Goal: Task Accomplishment & Management: Use online tool/utility

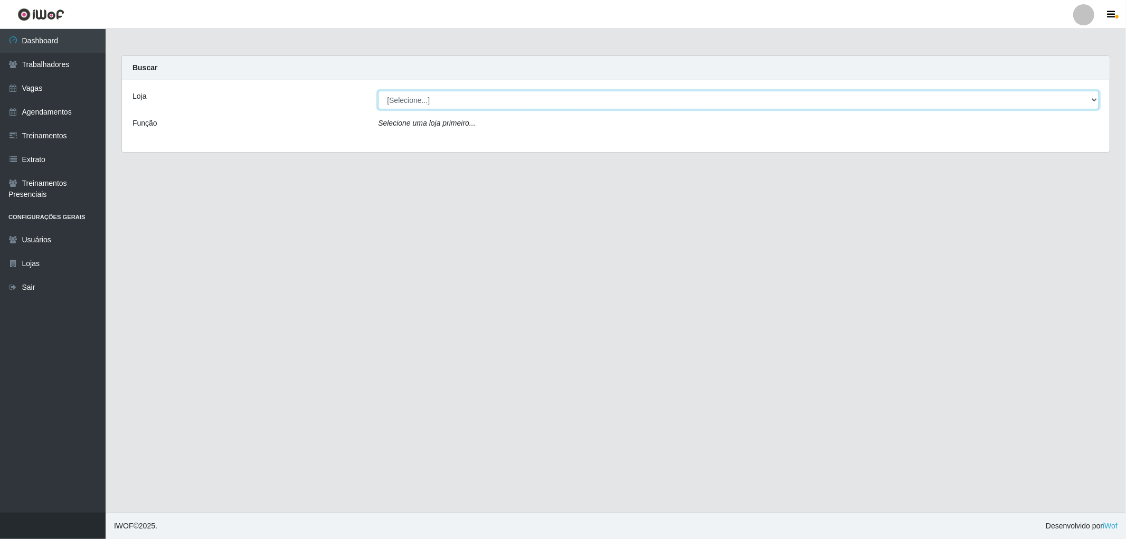
click at [518, 103] on select "[Selecione...] The Pow Pizzaria Delivery - [GEOGRAPHIC_DATA]" at bounding box center [738, 100] width 721 height 18
select select "322"
click at [378, 91] on select "[Selecione...] The Pow Pizzaria Delivery - [GEOGRAPHIC_DATA]" at bounding box center [738, 100] width 721 height 18
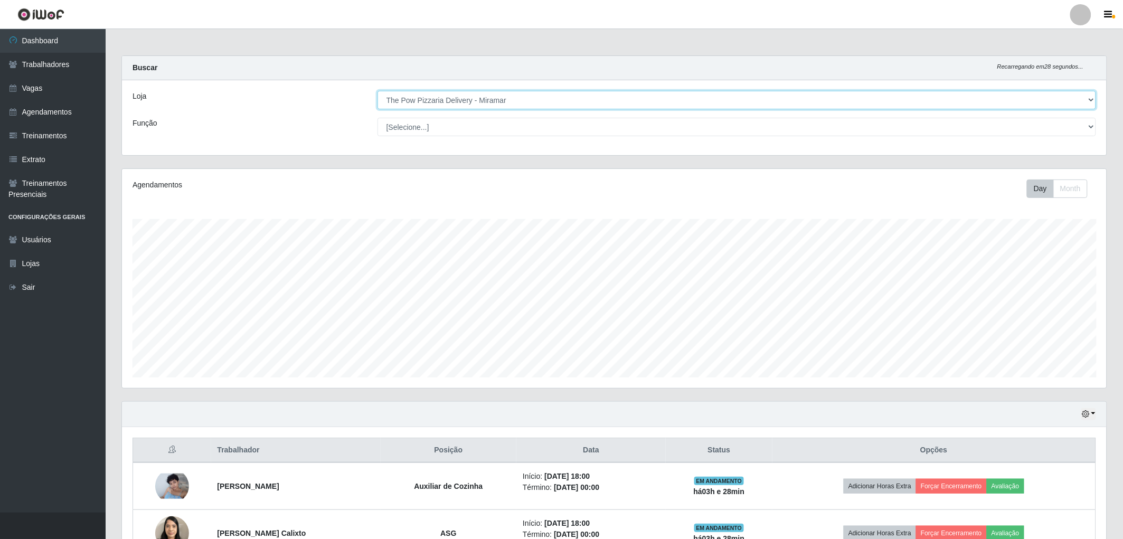
scroll to position [59, 0]
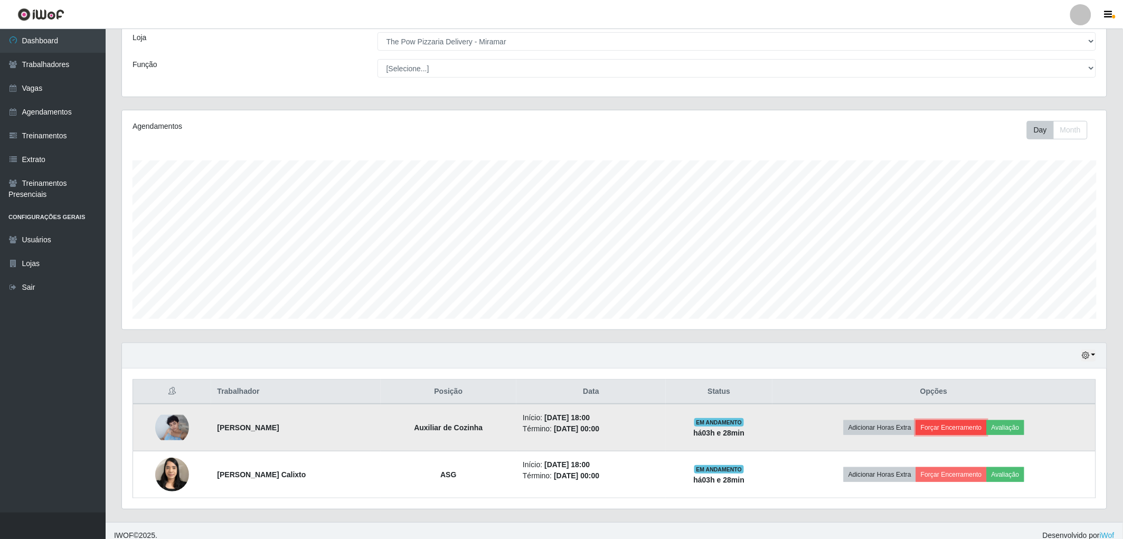
click at [955, 426] on button "Forçar Encerramento" at bounding box center [951, 427] width 71 height 15
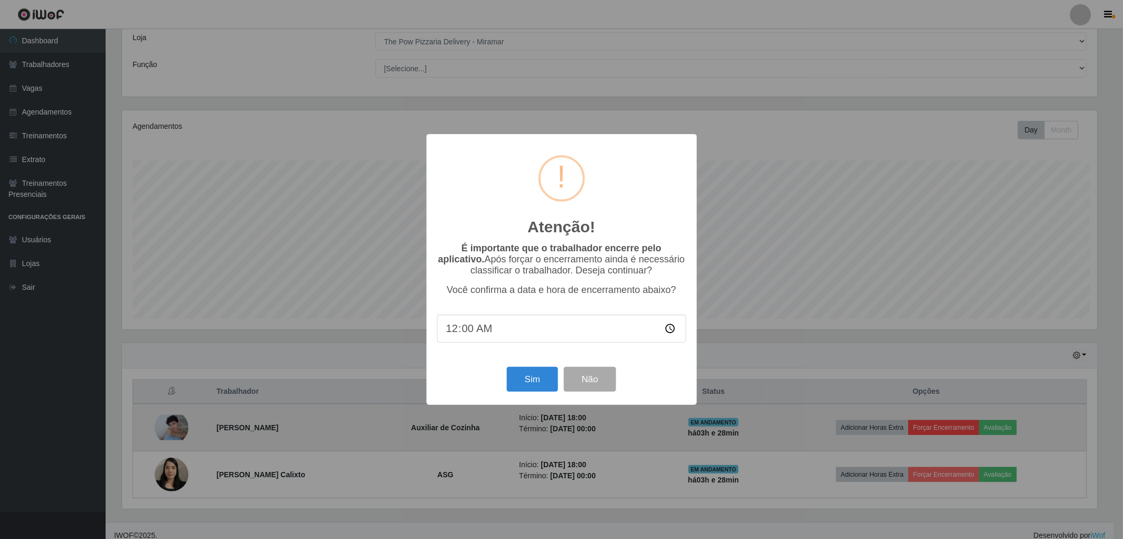
scroll to position [219, 978]
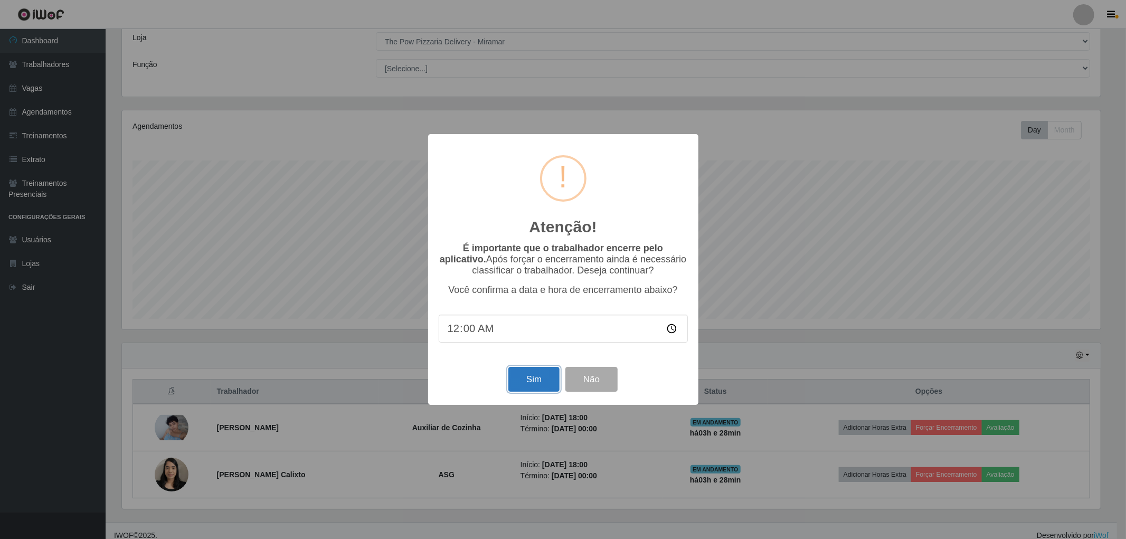
click at [535, 380] on button "Sim" at bounding box center [533, 379] width 51 height 25
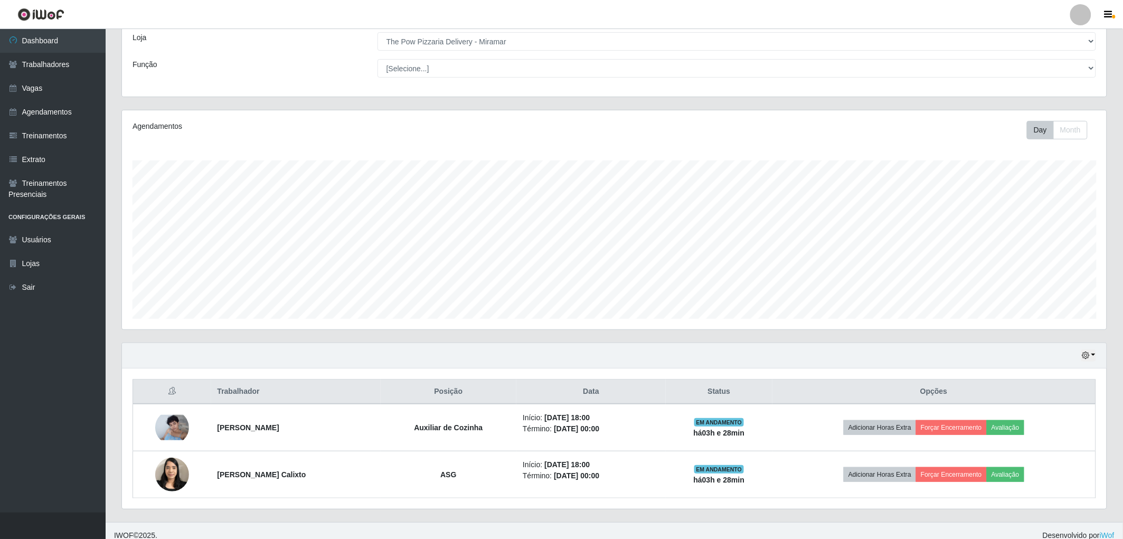
scroll to position [219, 988]
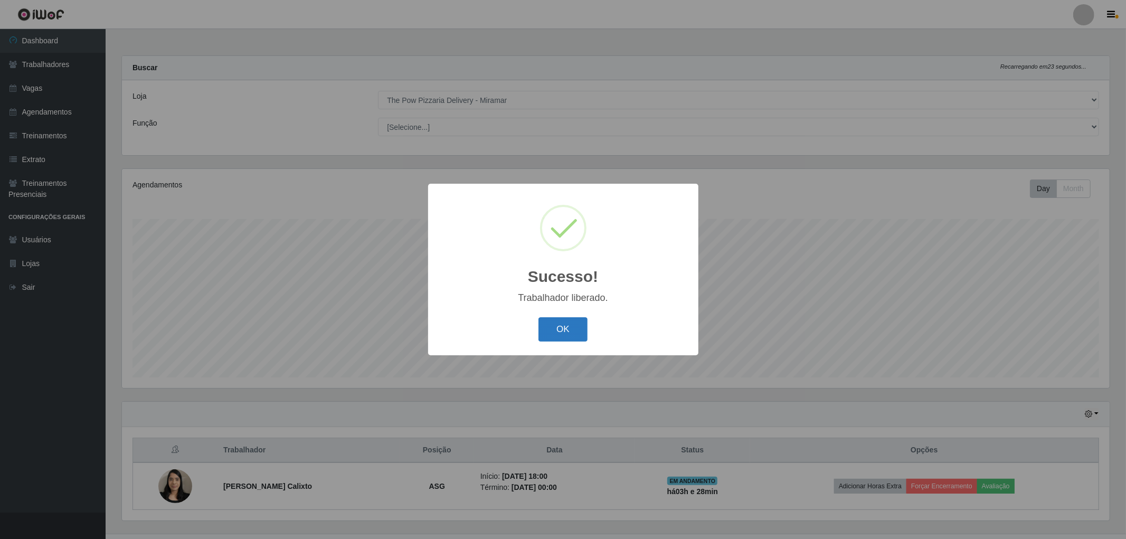
click at [565, 330] on button "OK" at bounding box center [563, 329] width 49 height 25
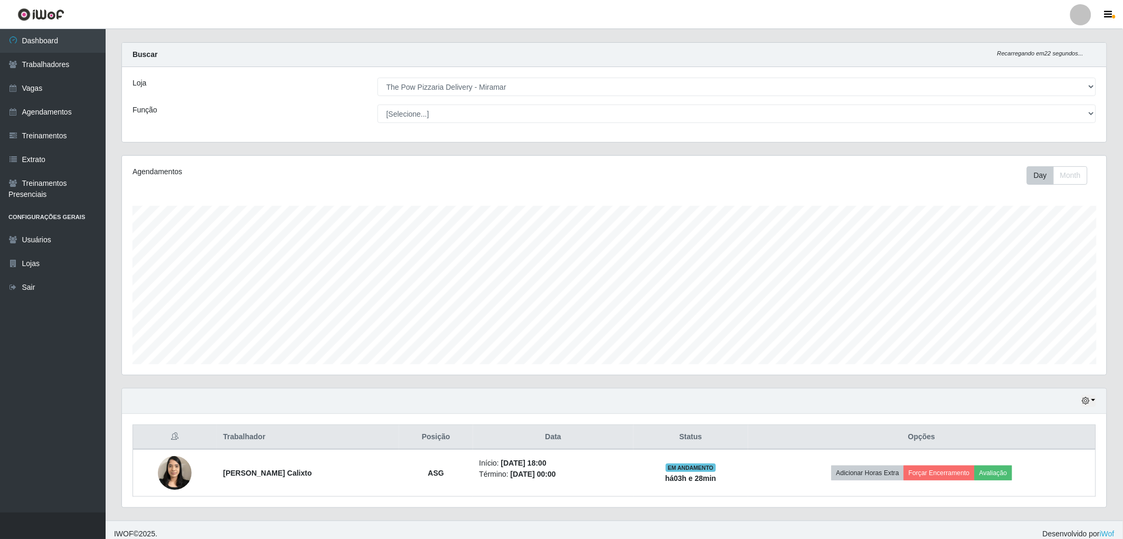
scroll to position [21, 0]
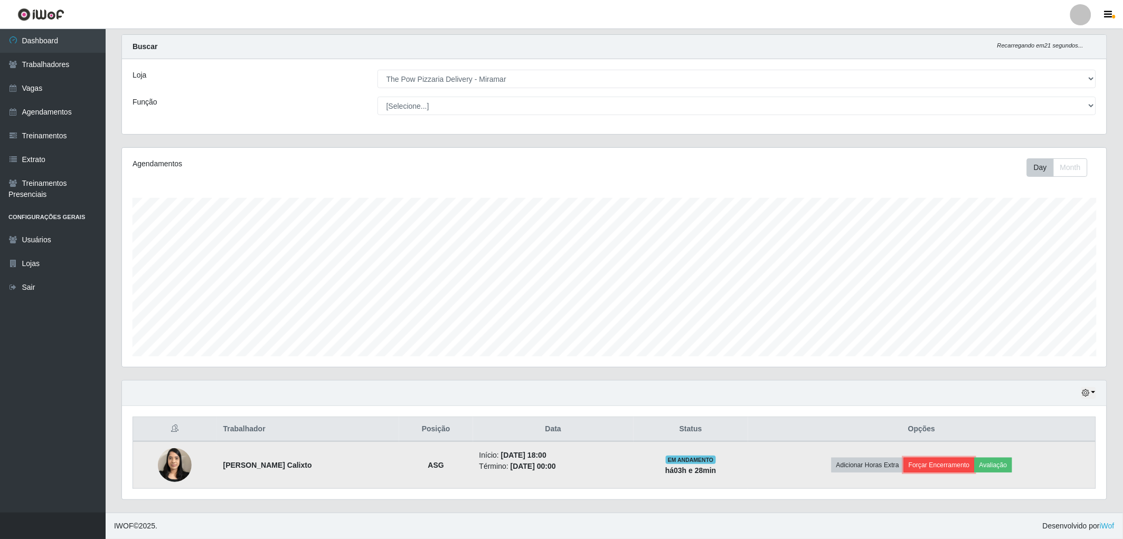
click at [947, 465] on button "Forçar Encerramento" at bounding box center [939, 465] width 71 height 15
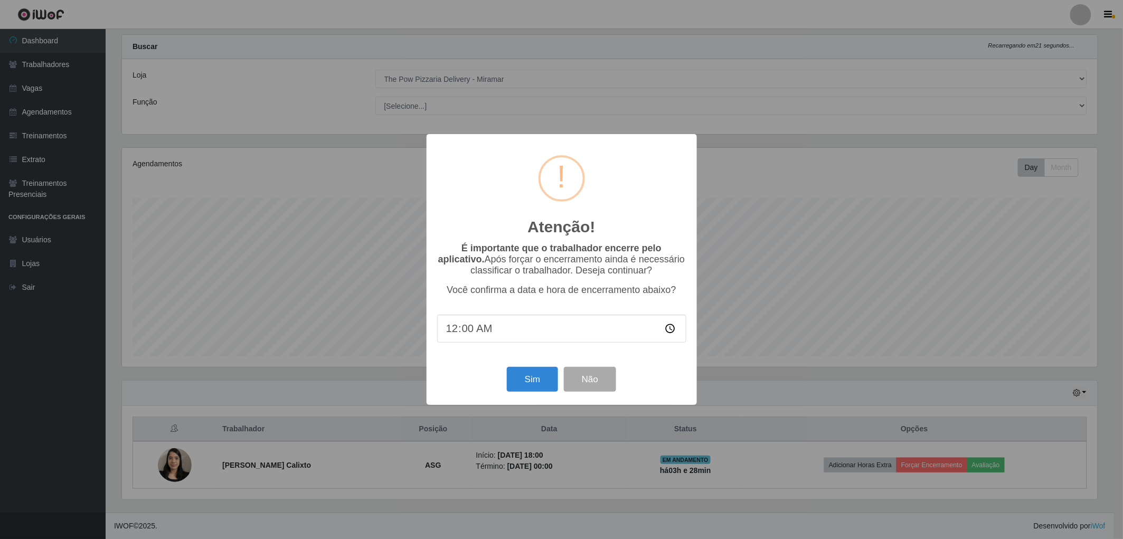
scroll to position [219, 978]
click at [516, 381] on button "Sim" at bounding box center [533, 379] width 51 height 25
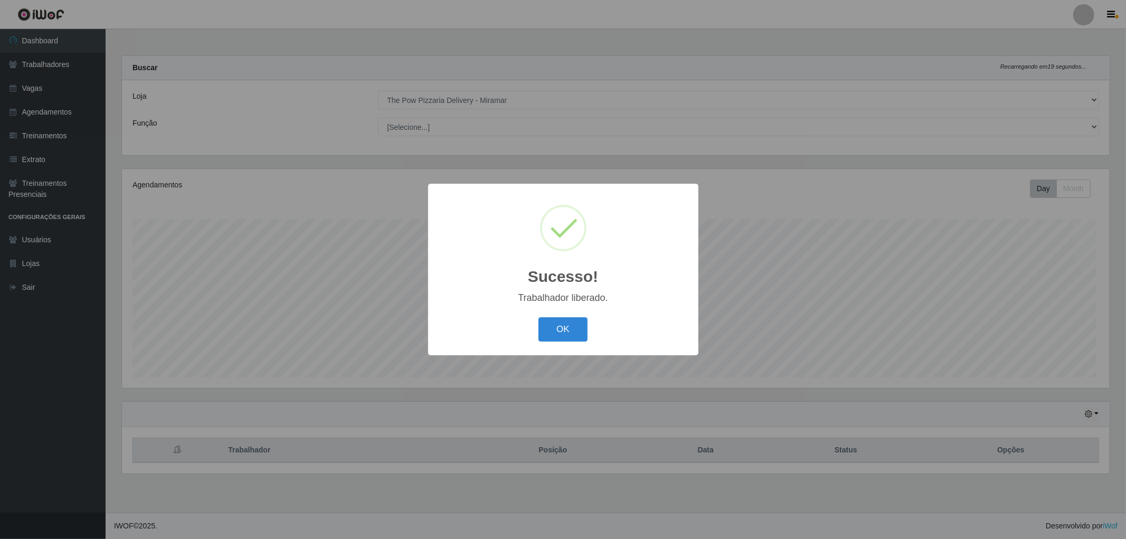
scroll to position [219, 988]
click at [563, 329] on button "OK" at bounding box center [563, 329] width 49 height 25
